Goal: Check status

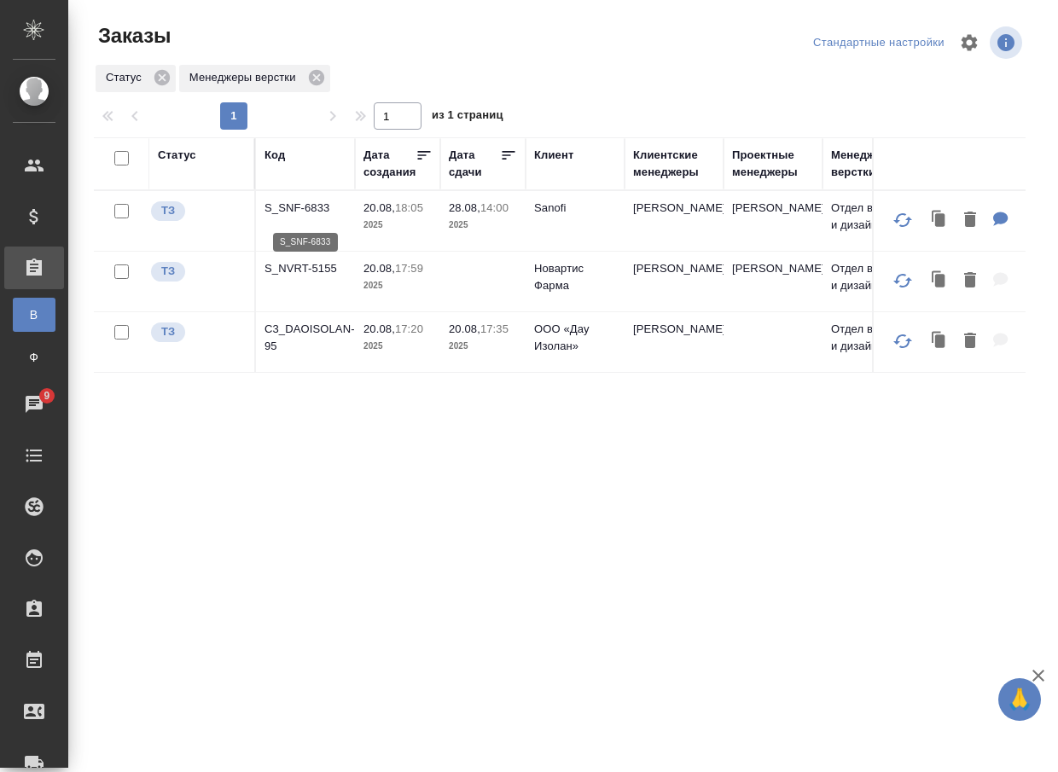
click at [312, 209] on p "S_SNF-6833" at bounding box center [306, 208] width 82 height 17
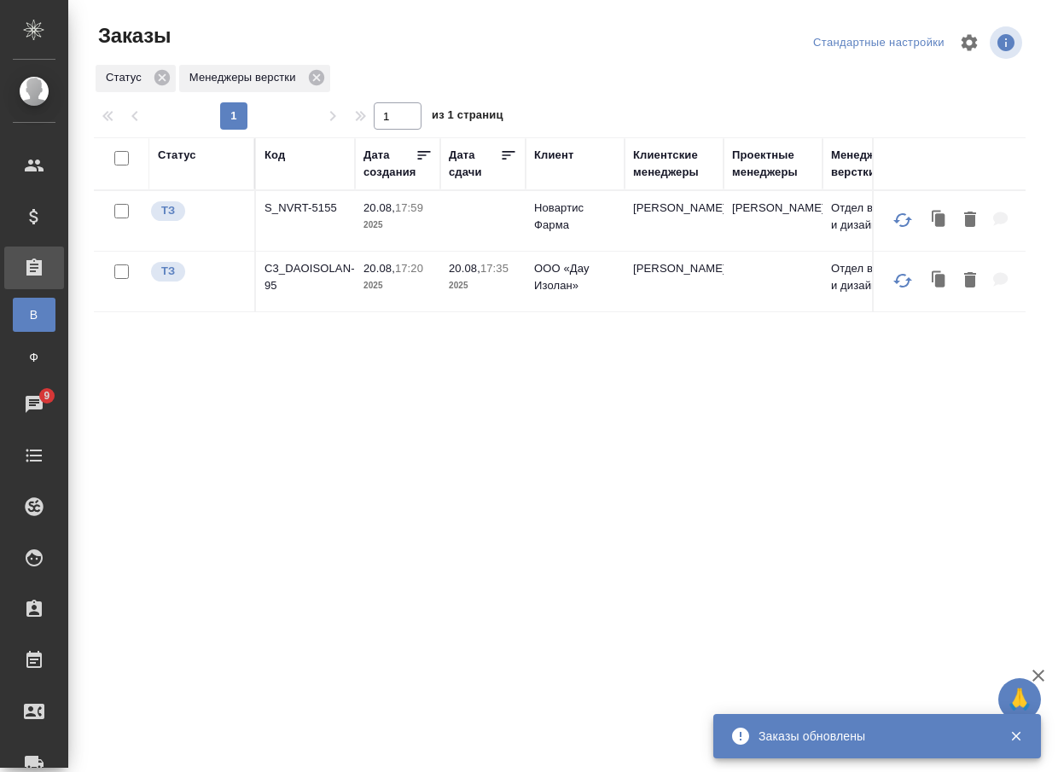
click at [297, 206] on p "S_NVRT-5155" at bounding box center [306, 208] width 82 height 17
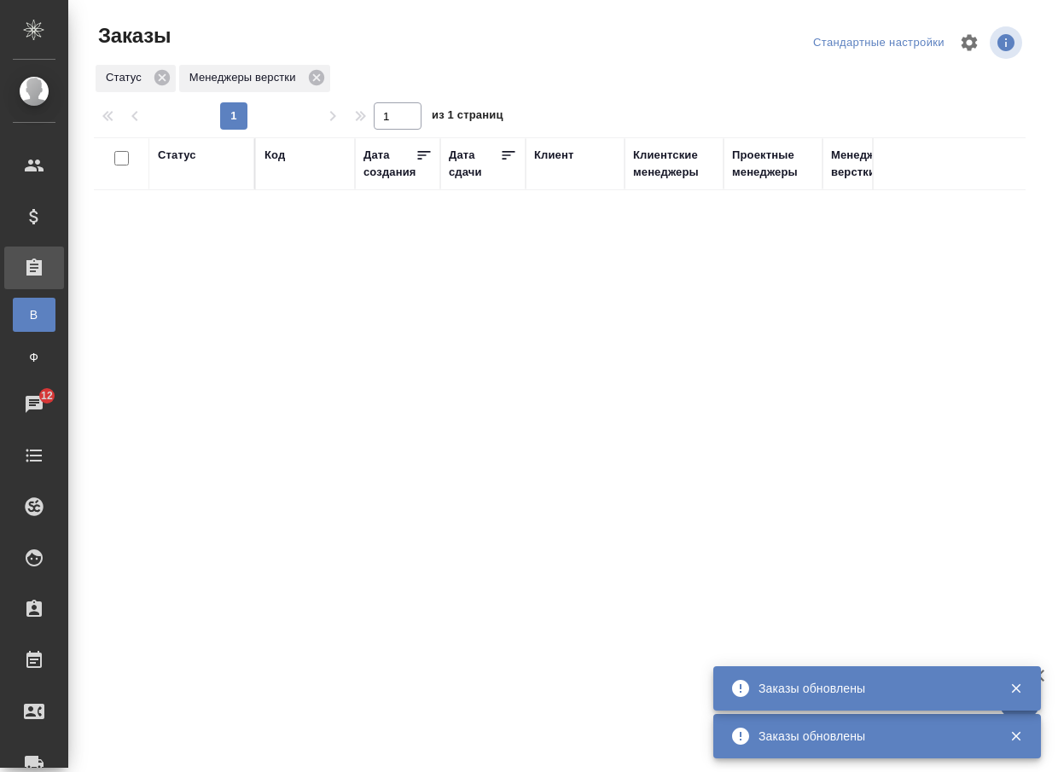
click at [366, 290] on div "Статус Код Дата создания Дата сдачи Клиент Клиентские менеджеры Проектные менед…" at bounding box center [560, 444] width 932 height 614
